Goal: Find specific page/section: Find specific page/section

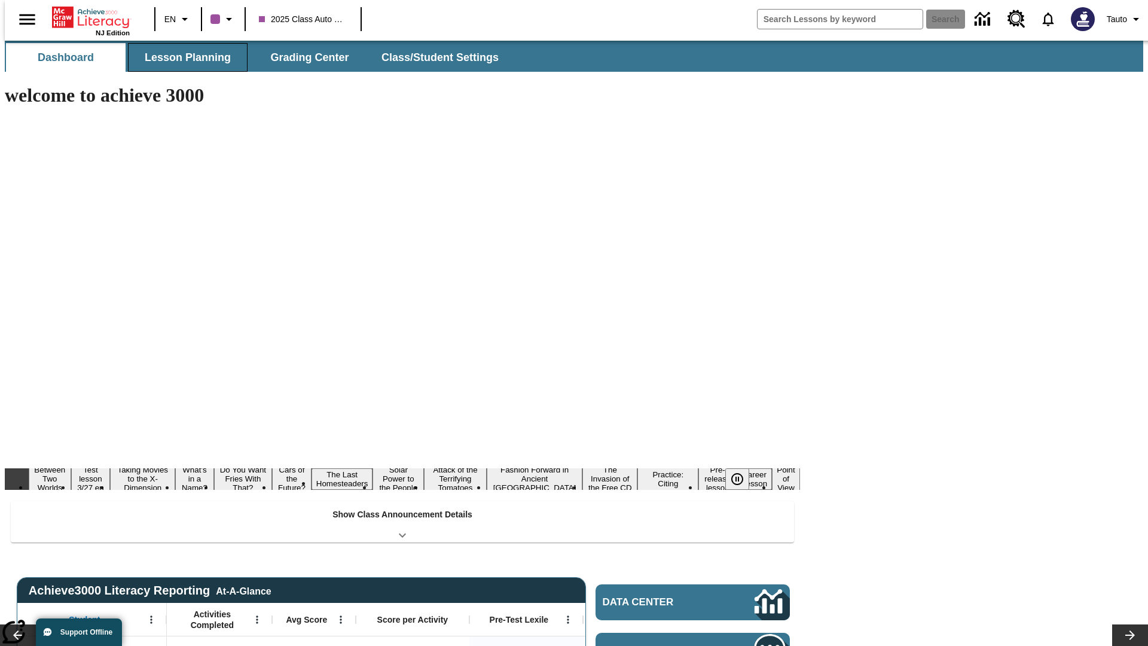
click at [183, 57] on button "Lesson Planning" at bounding box center [188, 57] width 120 height 29
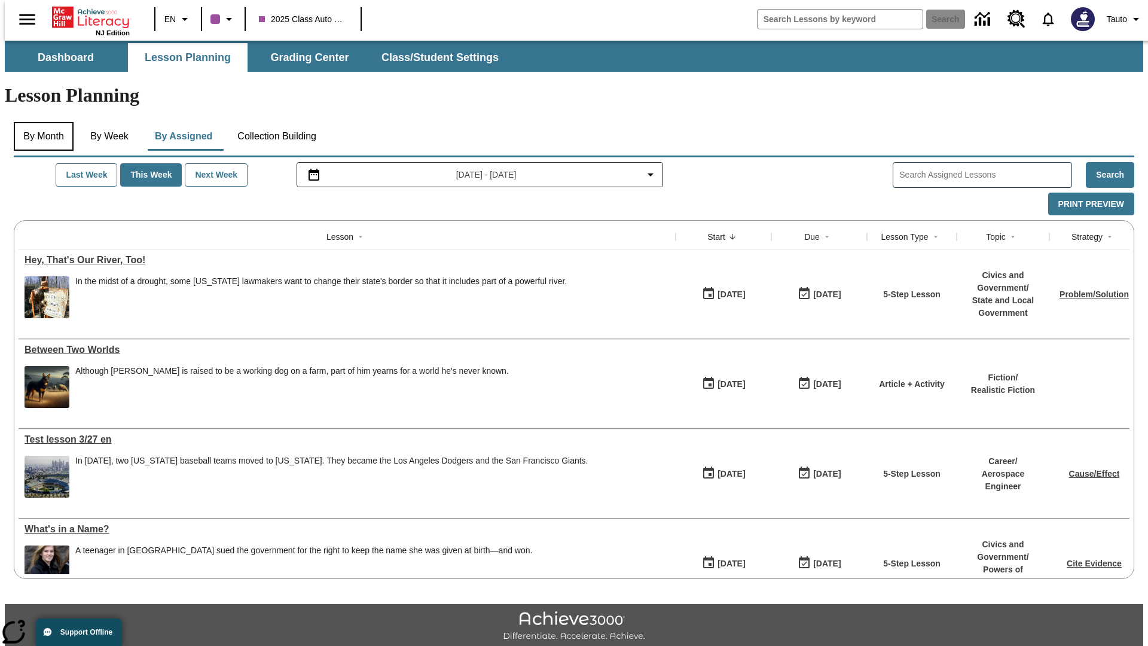
click at [40, 122] on button "By Month" at bounding box center [44, 136] width 60 height 29
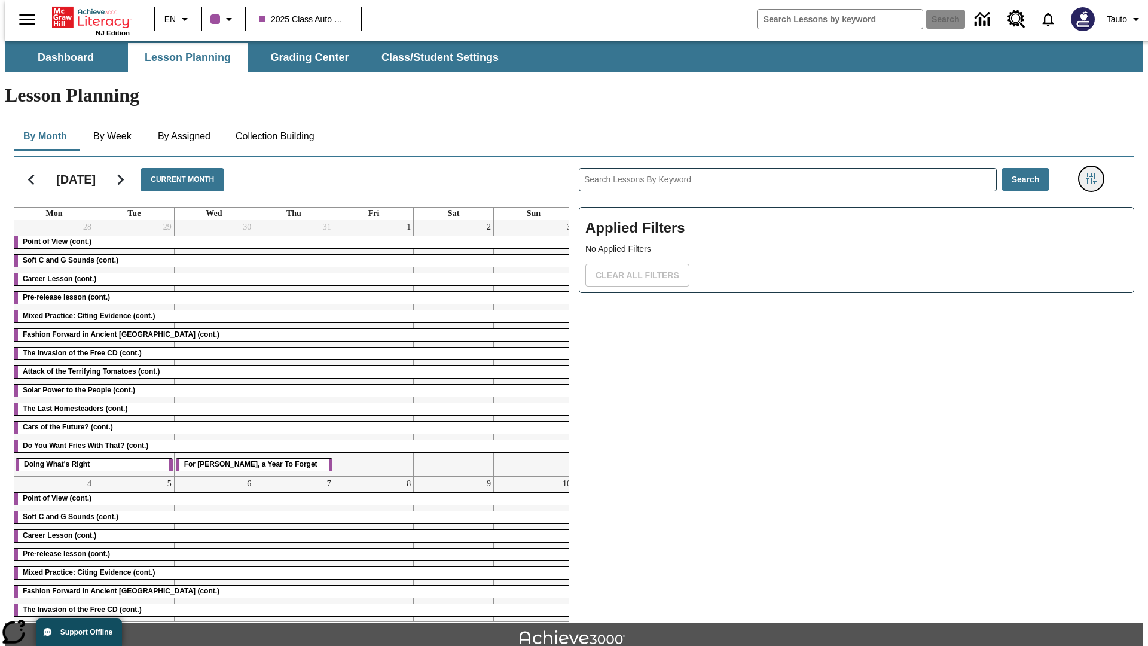
click at [1095, 173] on icon "Filters Side menu" at bounding box center [1091, 178] width 11 height 11
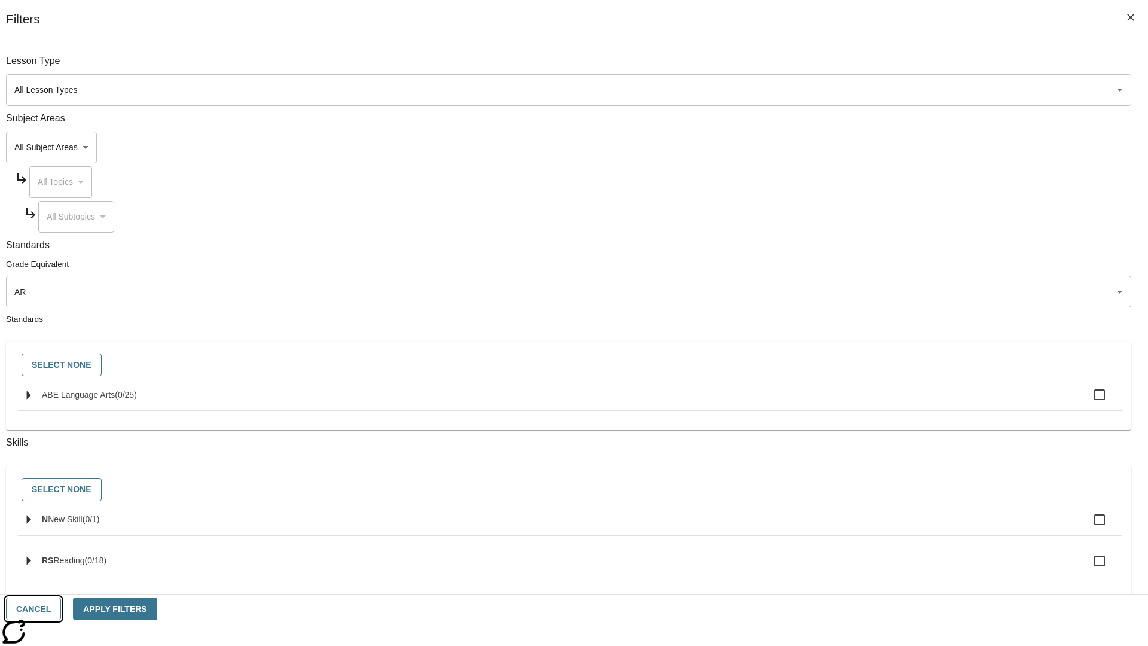
click at [61, 609] on button "Cancel" at bounding box center [33, 608] width 55 height 23
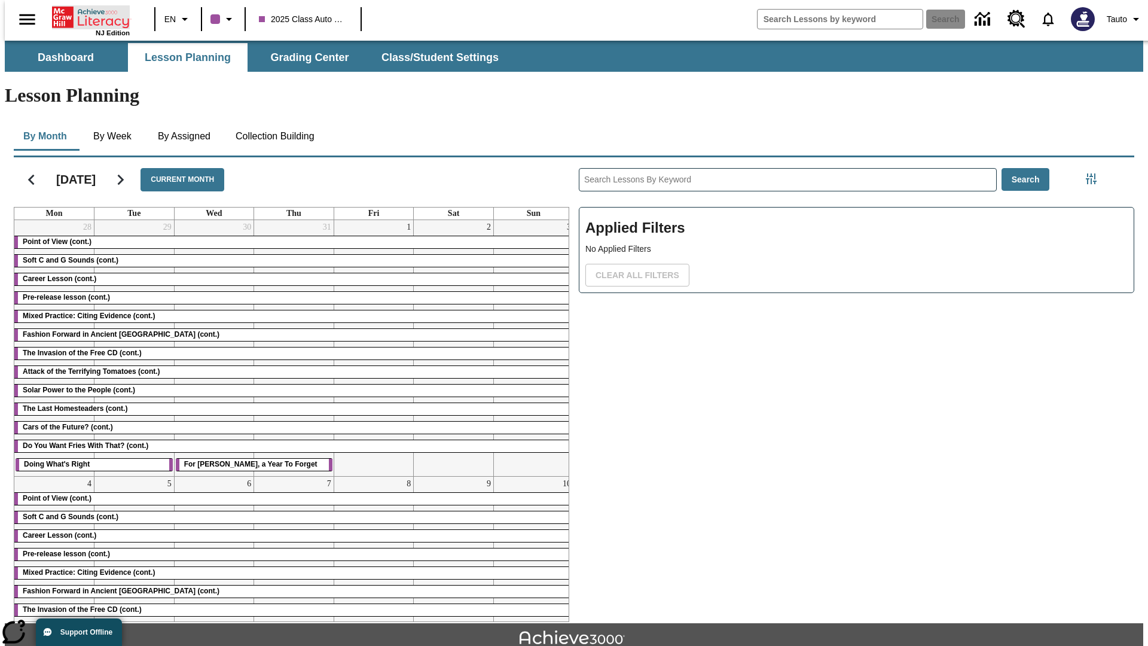
click at [86, 16] on icon "Home" at bounding box center [92, 17] width 80 height 24
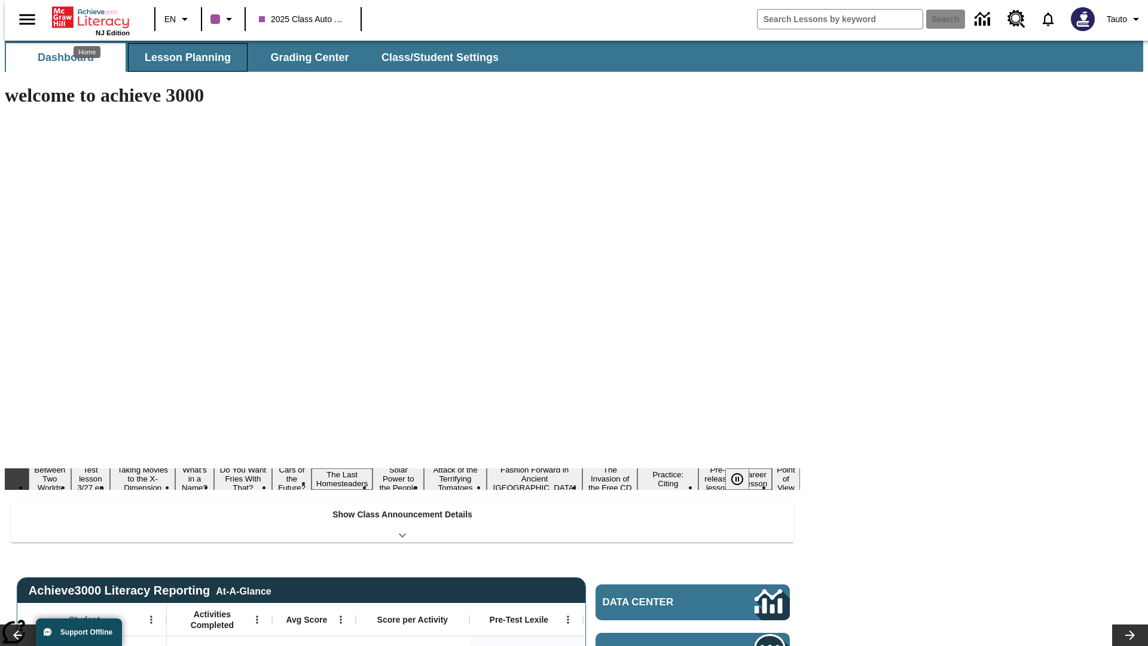
click at [183, 57] on button "Lesson Planning" at bounding box center [188, 57] width 120 height 29
